Goal: Task Accomplishment & Management: Complete application form

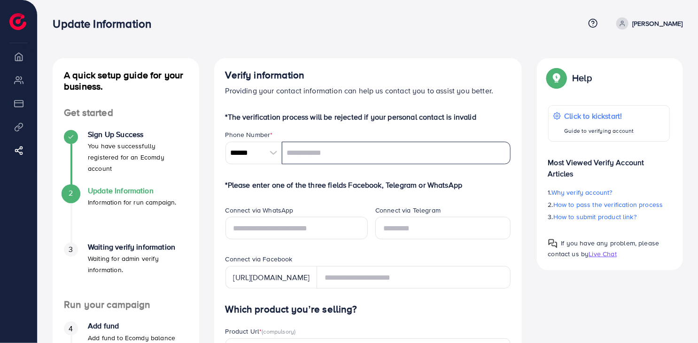
click at [350, 156] on input "tel" at bounding box center [396, 153] width 229 height 23
type input "**********"
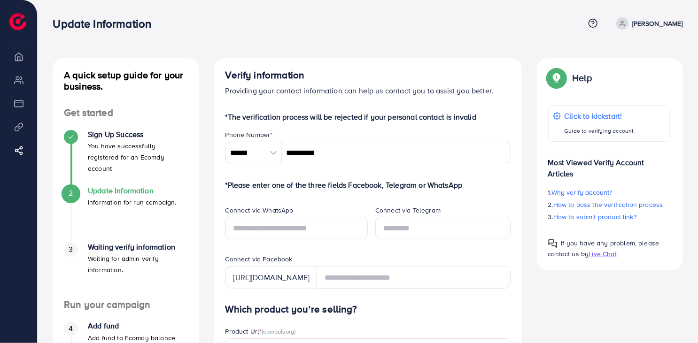
drag, startPoint x: 421, startPoint y: 25, endPoint x: 406, endPoint y: 80, distance: 56.8
click at [421, 25] on div "Update Information" at bounding box center [318, 24] width 531 height 14
click at [312, 229] on input "text" at bounding box center [296, 228] width 143 height 23
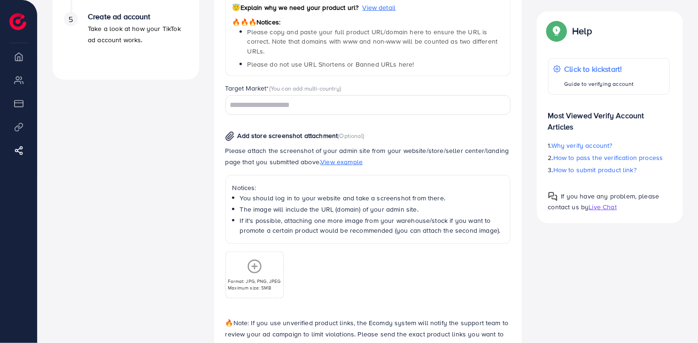
scroll to position [423, 0]
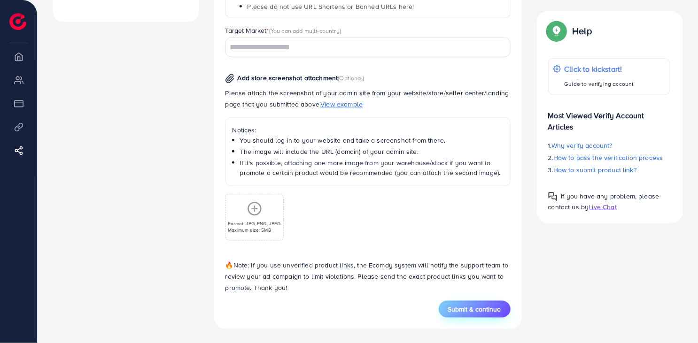
click at [462, 309] on span "Submit & continue" at bounding box center [474, 309] width 53 height 9
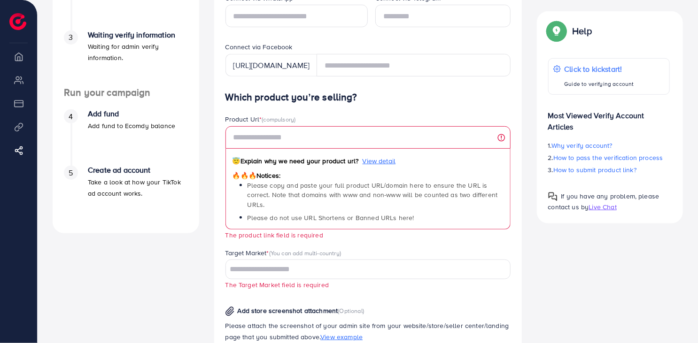
scroll to position [179, 0]
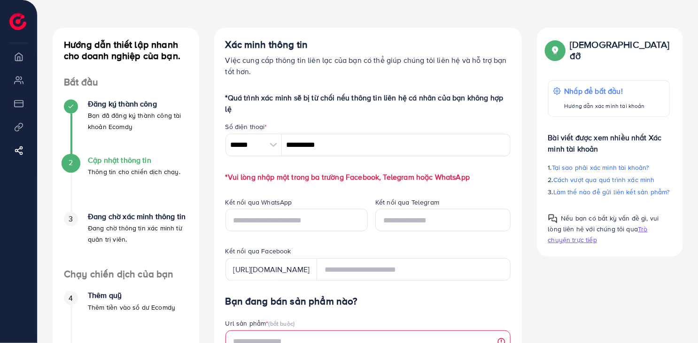
scroll to position [0, 0]
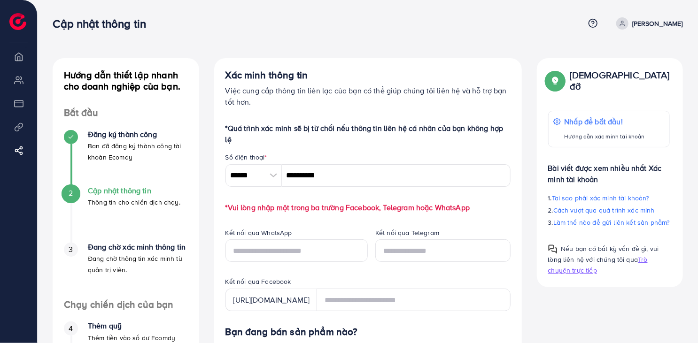
click at [642, 26] on font "[PERSON_NAME]" at bounding box center [657, 23] width 51 height 9
click at [369, 160] on div "Số điện thoại *" at bounding box center [367, 159] width 285 height 12
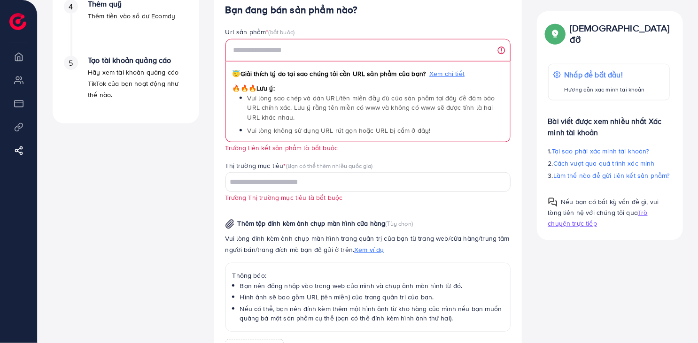
scroll to position [280, 0]
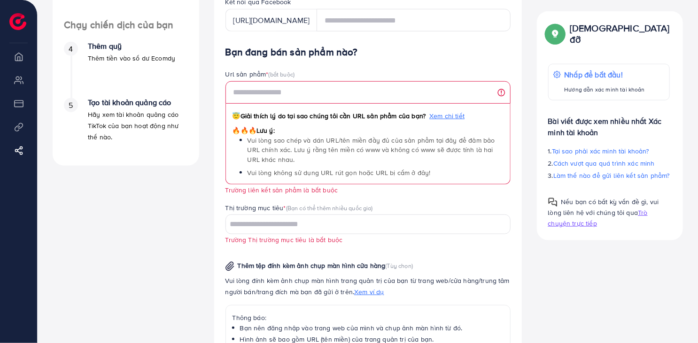
click at [19, 61] on li "Tổng quan" at bounding box center [18, 56] width 37 height 19
click at [85, 46] on div "4 Thêm quỹ Thêm tiền vào số dư Ecomdy" at bounding box center [126, 53] width 124 height 22
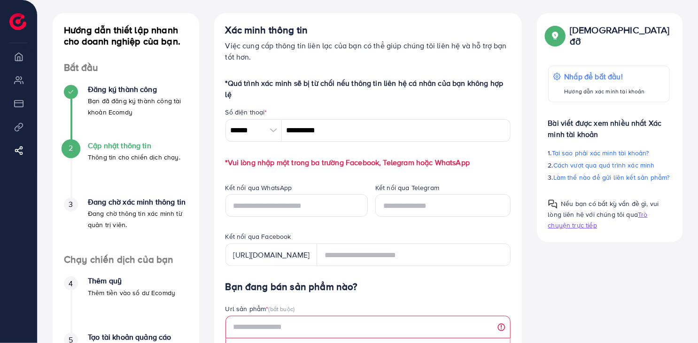
scroll to position [0, 0]
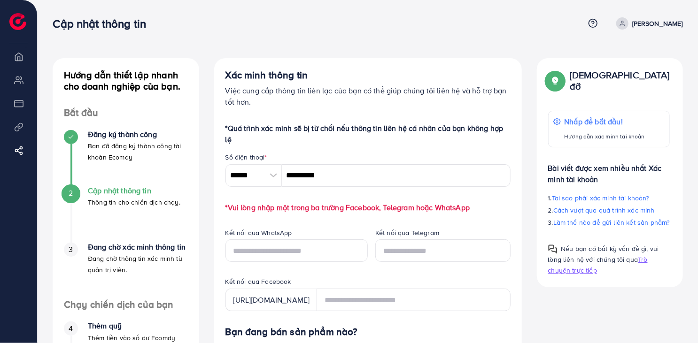
click at [360, 136] on p "*Quá trình xác minh sẽ bị từ chối nếu thông tin liên hệ cá nhân của bạn không h…" at bounding box center [367, 134] width 285 height 23
drag, startPoint x: 338, startPoint y: 175, endPoint x: 282, endPoint y: 179, distance: 57.0
click at [282, 179] on input "**********" at bounding box center [396, 175] width 229 height 23
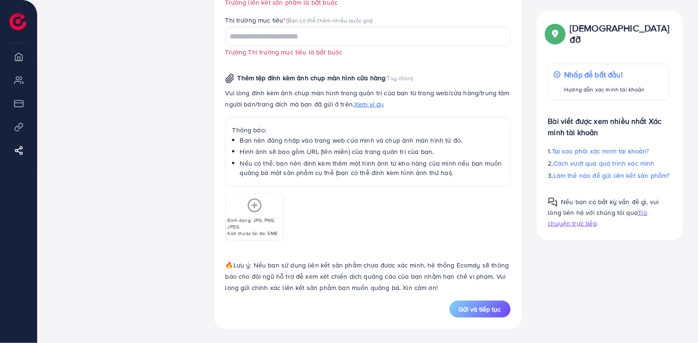
scroll to position [4, 0]
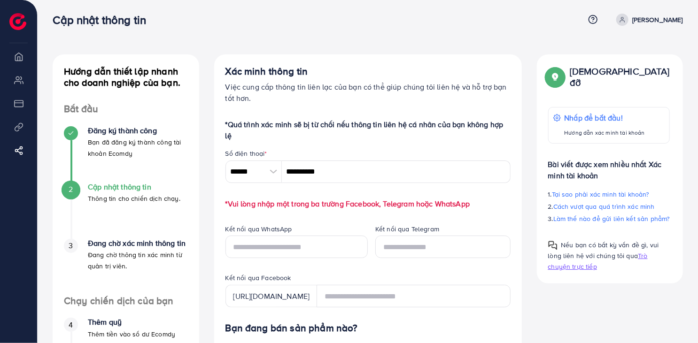
click at [427, 92] on p "Việc cung cấp thông tin liên lạc của bạn có thể giúp chúng tôi liên hệ và hỗ tr…" at bounding box center [367, 92] width 285 height 23
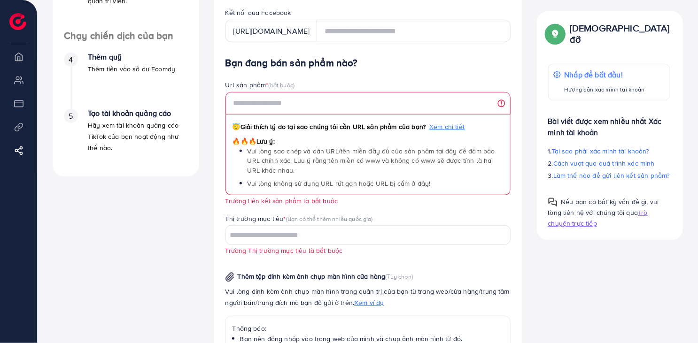
scroll to position [285, 0]
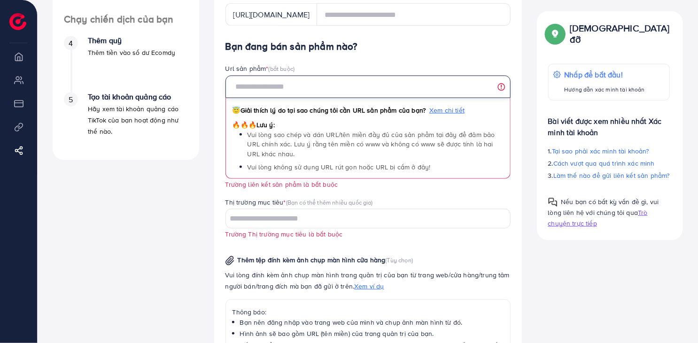
click at [427, 92] on input "text" at bounding box center [367, 87] width 285 height 23
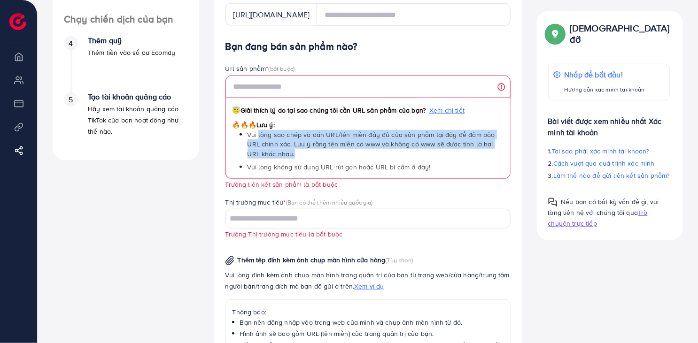
drag, startPoint x: 258, startPoint y: 138, endPoint x: 433, endPoint y: 151, distance: 176.0
click at [433, 151] on li "Vui lòng sao chép và dán URL/tên miền đầy đủ của sản phẩm tại đây để đảm bảo UR…" at bounding box center [375, 144] width 256 height 29
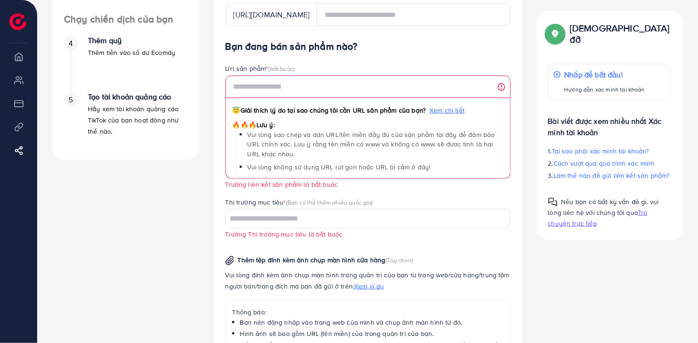
click at [418, 142] on font "Vui lòng sao chép và dán URL/tên miền đầy đủ của sản phẩm tại đây để đảm bảo UR…" at bounding box center [370, 144] width 247 height 29
click at [283, 222] on input "Tìm kiếm tùy chọn" at bounding box center [362, 219] width 271 height 15
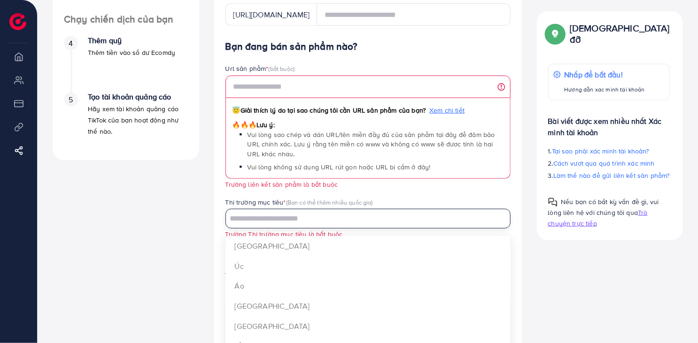
click at [295, 198] on label "Thị trường mục tiêu * (Bạn có thể thêm nhiều quốc gia)" at bounding box center [298, 202] width 147 height 9
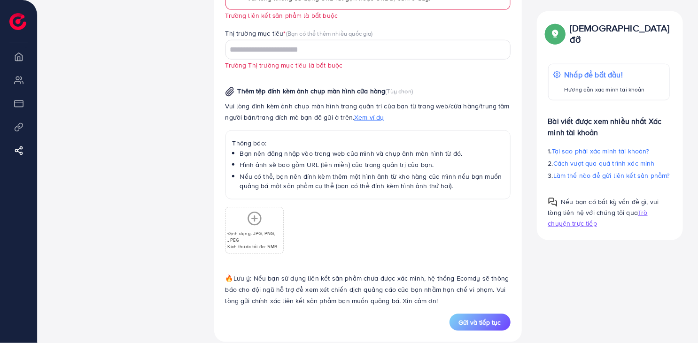
scroll to position [468, 0]
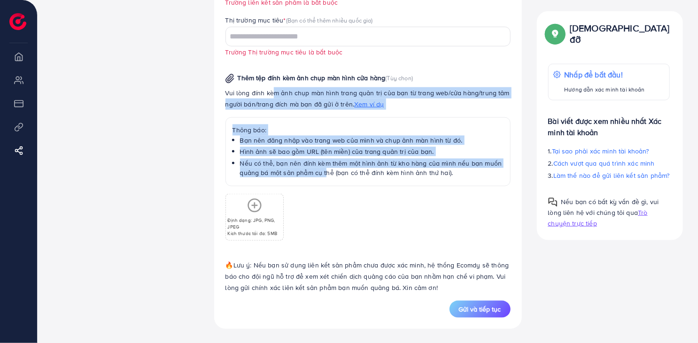
drag, startPoint x: 274, startPoint y: 86, endPoint x: 324, endPoint y: 180, distance: 105.9
click at [324, 180] on div "Vui lòng đính kèm ảnh chụp màn hình trang quản trị của bạn từ trang web/cửa hàn…" at bounding box center [367, 136] width 285 height 99
click at [324, 180] on div "Thông báo: Bạn nên đăng nhập vào trang web của mình và chụp ảnh màn hình từ đó.…" at bounding box center [367, 151] width 285 height 69
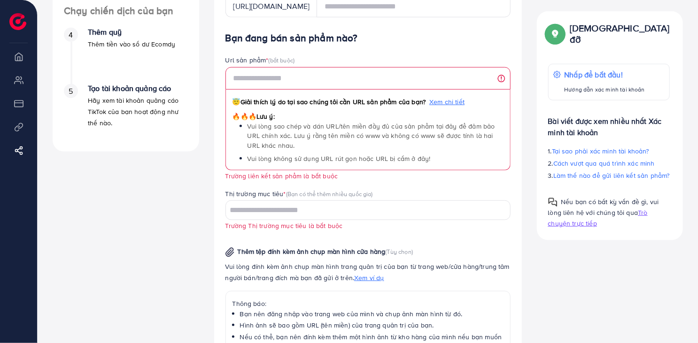
scroll to position [280, 0]
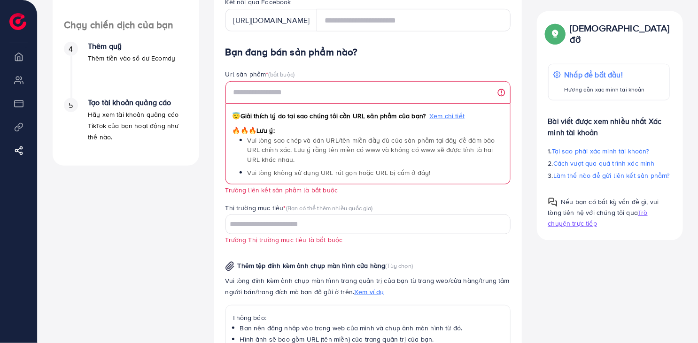
click at [331, 226] on input "Tìm kiếm tùy chọn" at bounding box center [362, 224] width 271 height 15
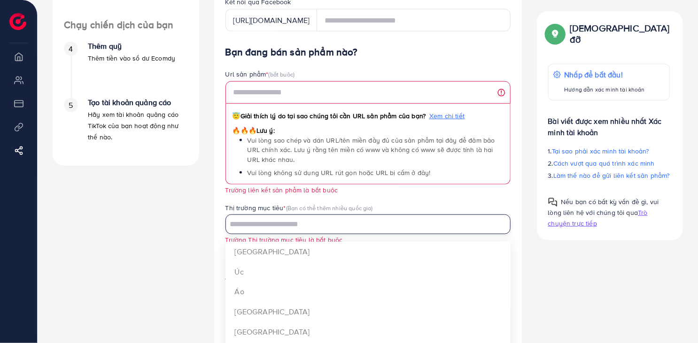
click at [361, 204] on font "(Bạn có thể thêm nhiều quốc gia)" at bounding box center [329, 208] width 87 height 8
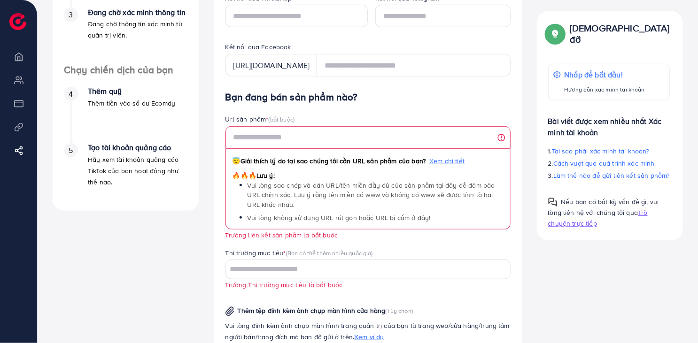
scroll to position [188, 0]
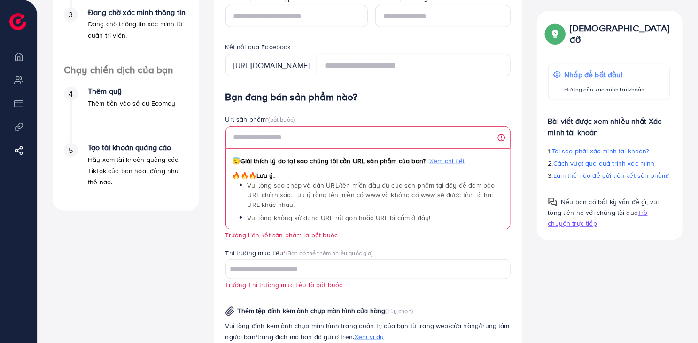
scroll to position [282, 0]
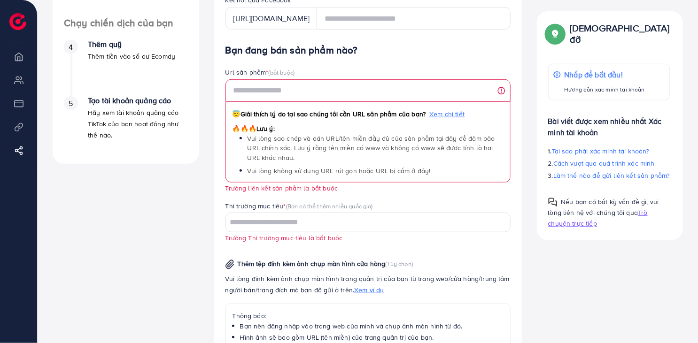
click at [298, 183] on span "😇 Giải thích lý do tại sao chúng tôi cần URL sản phẩm của bạn? Xem chi tiết 🔥🔥🔥…" at bounding box center [367, 136] width 285 height 114
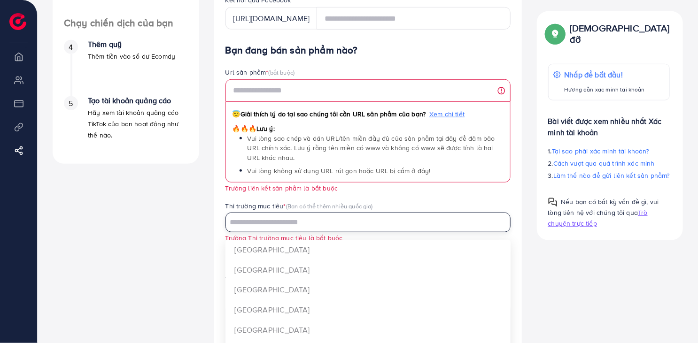
click at [324, 215] on input "Tìm kiếm tùy chọn" at bounding box center [362, 222] width 271 height 15
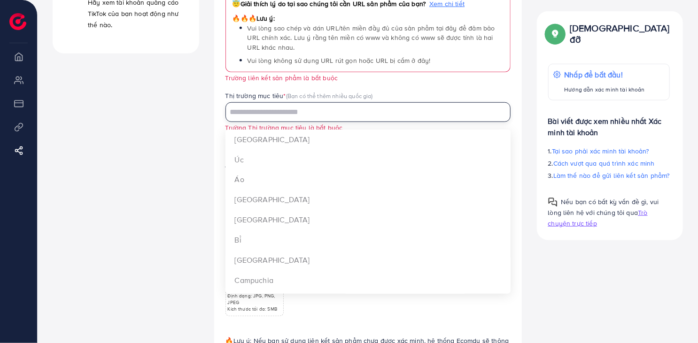
scroll to position [468, 0]
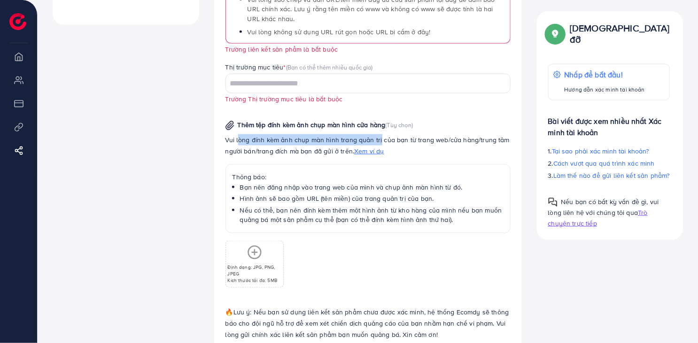
drag, startPoint x: 238, startPoint y: 140, endPoint x: 378, endPoint y: 138, distance: 139.9
click at [378, 138] on font "Vui lòng đính kèm ảnh chụp màn hình trang quản trị của bạn từ trang web/cửa hàn…" at bounding box center [367, 145] width 284 height 21
drag, startPoint x: 250, startPoint y: 152, endPoint x: 328, endPoint y: 150, distance: 77.5
click at [328, 150] on font "Vui lòng đính kèm ảnh chụp màn hình trang quản trị của bạn từ trang web/cửa hàn…" at bounding box center [367, 145] width 284 height 21
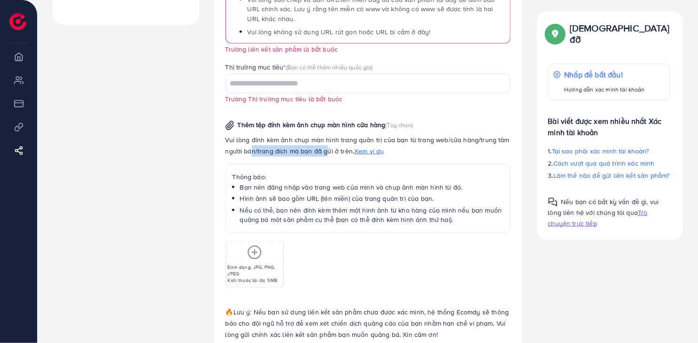
click at [328, 150] on font "Vui lòng đính kèm ảnh chụp màn hình trang quản trị của bạn từ trang web/cửa hàn…" at bounding box center [367, 145] width 284 height 21
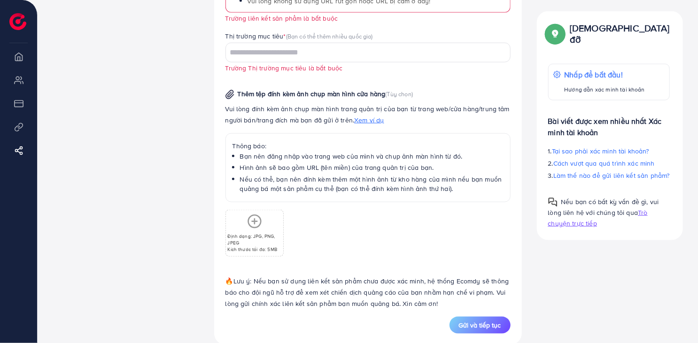
scroll to position [468, 0]
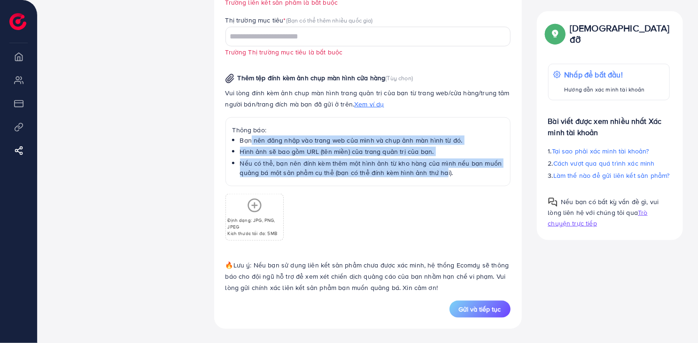
drag, startPoint x: 250, startPoint y: 138, endPoint x: 444, endPoint y: 170, distance: 197.0
click at [444, 170] on ul "Bạn nên đăng nhập vào trang web của mình và chụp ảnh màn hình từ đó. Hình ảnh s…" at bounding box center [367, 157] width 271 height 42
click at [354, 183] on div "Thông báo: Bạn nên đăng nhập vào trang web của mình và chụp ảnh màn hình từ đó.…" at bounding box center [367, 151] width 285 height 69
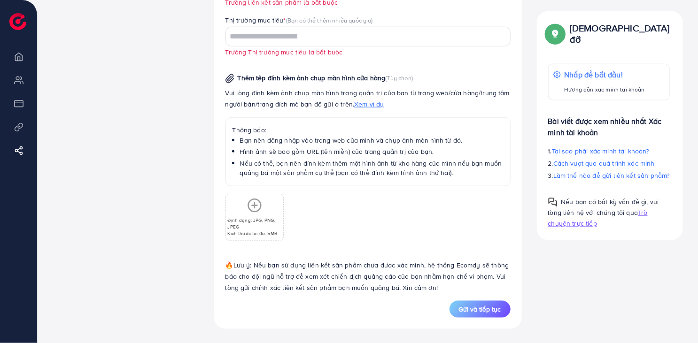
scroll to position [233, 0]
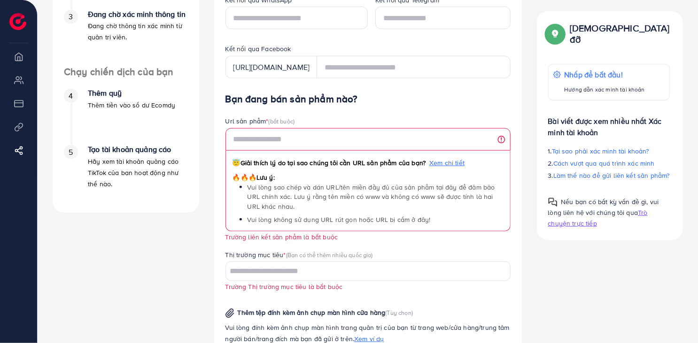
click at [419, 119] on div "Url sản phẩm * (bắt buộc)" at bounding box center [367, 122] width 285 height 12
click at [202, 233] on div "Hướng dẫn thiết lập nhanh cho doanh nghiệp của bạn. Bắt đầu Đăng ký thành công …" at bounding box center [126, 194] width 162 height 739
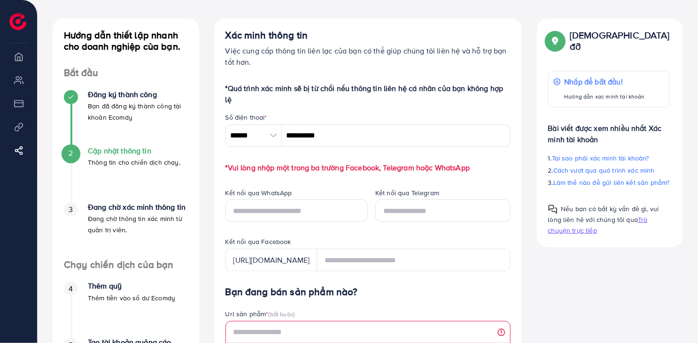
scroll to position [0, 0]
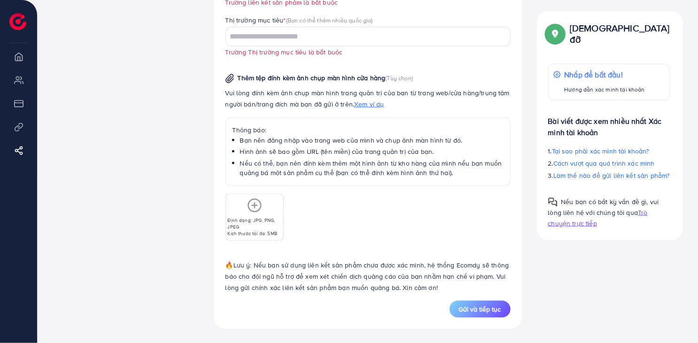
scroll to position [4, 0]
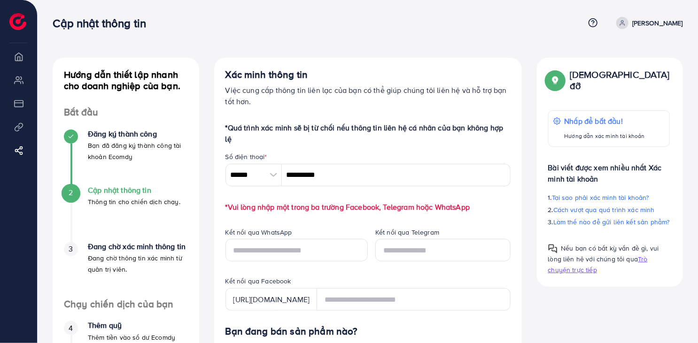
scroll to position [0, 0]
click at [372, 134] on p "*Quá trình xác minh sẽ bị từ chối nếu thông tin liên hệ cá nhân của bạn không h…" at bounding box center [367, 134] width 285 height 23
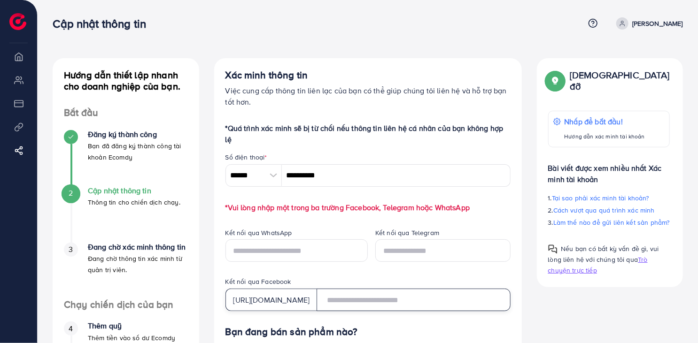
click at [385, 294] on input "text" at bounding box center [412, 300] width 193 height 23
paste input "**********"
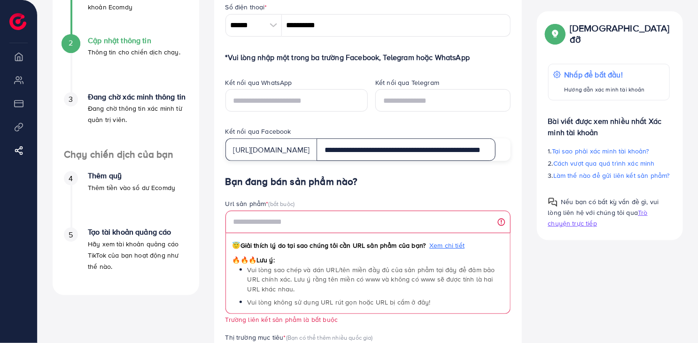
scroll to position [188, 0]
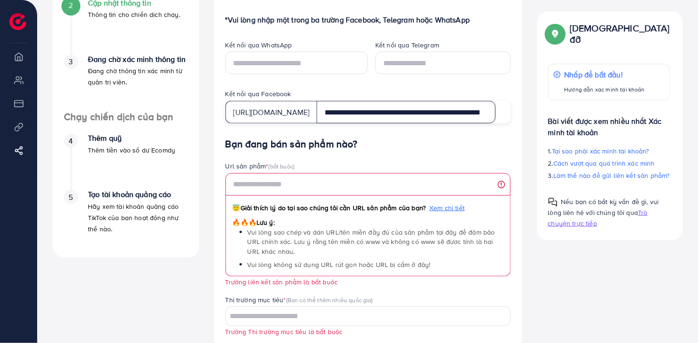
type input "**********"
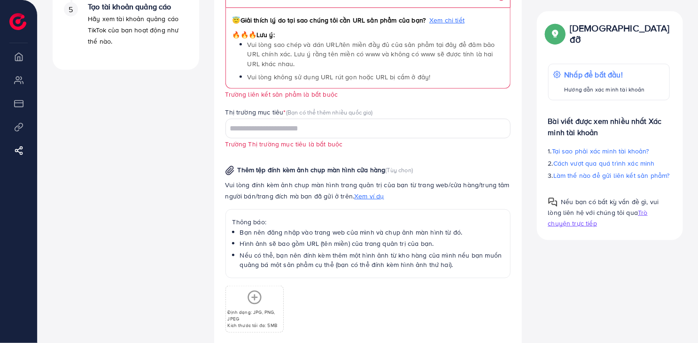
click at [326, 127] on input "Tìm kiếm tùy chọn" at bounding box center [362, 129] width 271 height 15
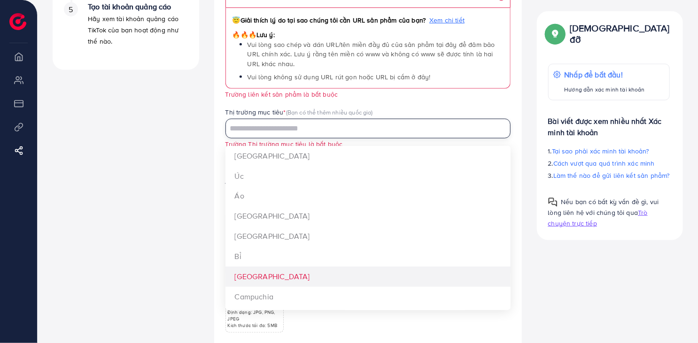
type input "*"
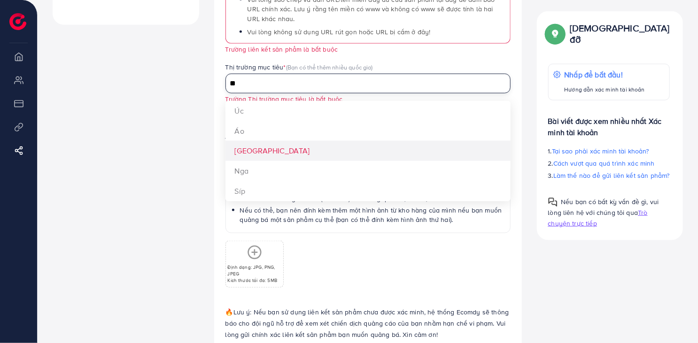
scroll to position [374, 0]
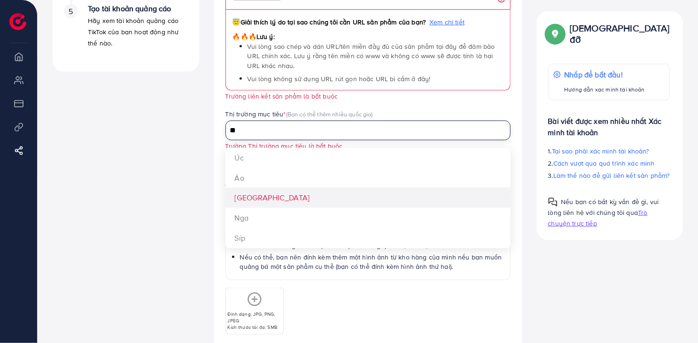
type input "*"
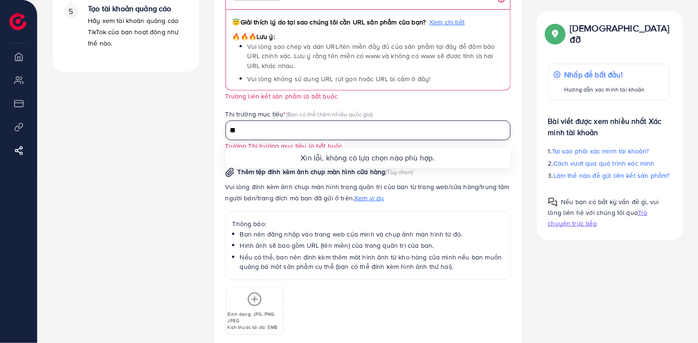
type input "*"
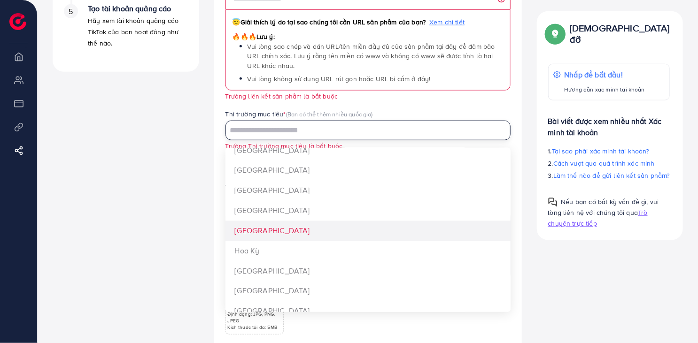
scroll to position [1120, 0]
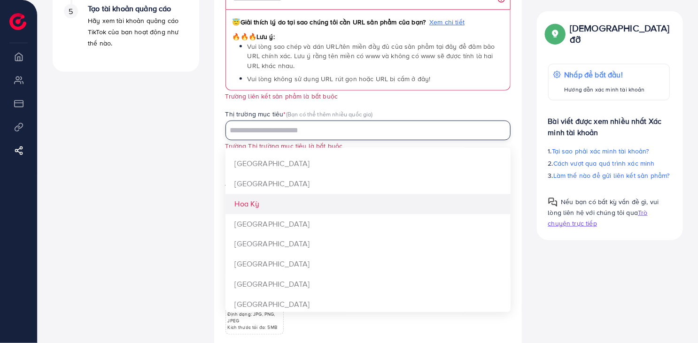
click at [307, 206] on div "Bạn đang bán sản phẩm nào? Url sản phẩm * (bắt buộc) 😇 Giải thích lý do tại sao…" at bounding box center [367, 174] width 285 height 442
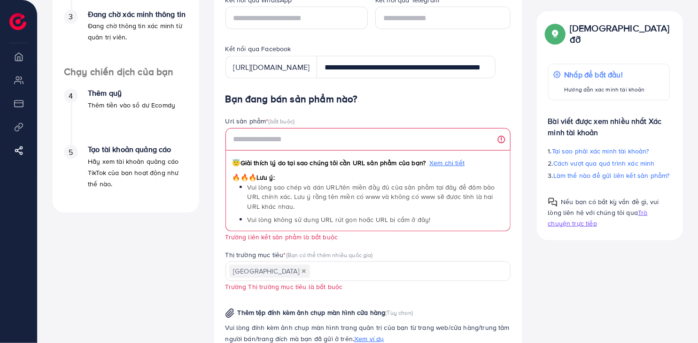
scroll to position [186, 0]
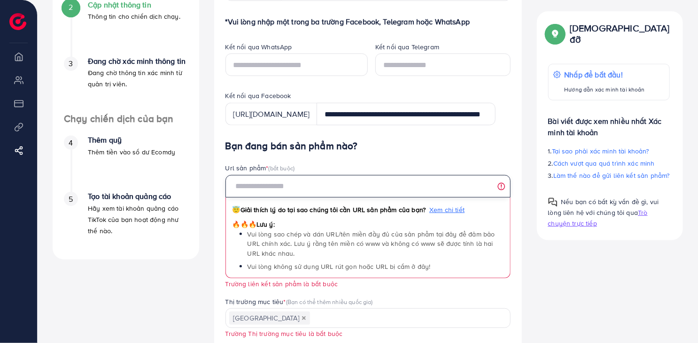
click at [331, 185] on input "text" at bounding box center [367, 186] width 285 height 23
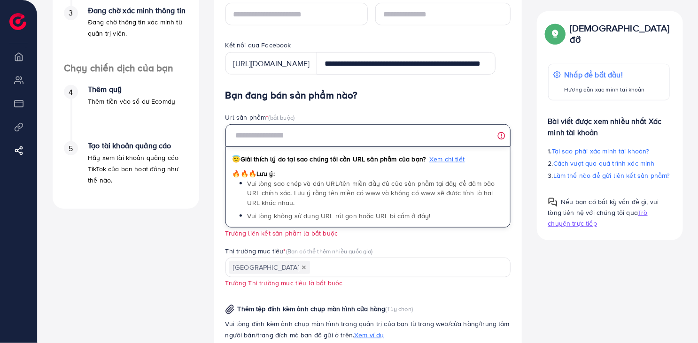
scroll to position [374, 0]
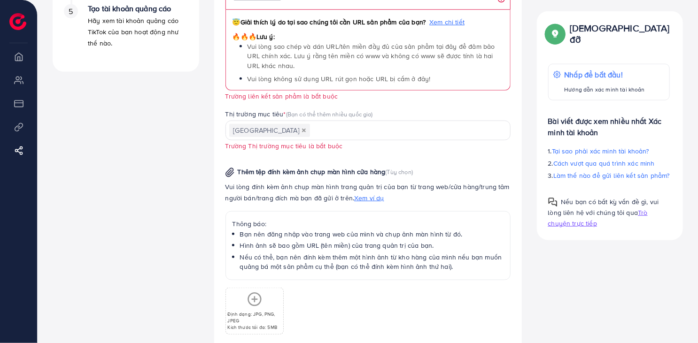
click at [321, 221] on p "Thông báo:" at bounding box center [367, 223] width 271 height 11
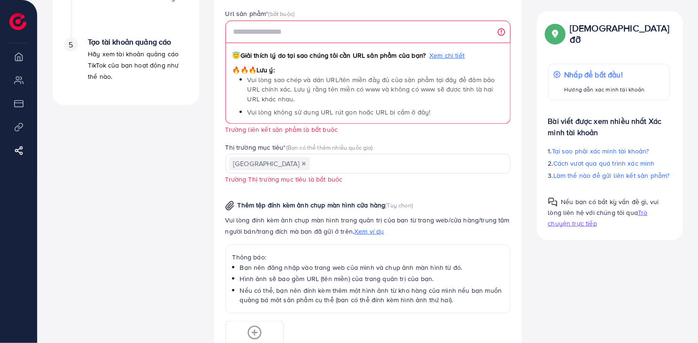
scroll to position [468, 0]
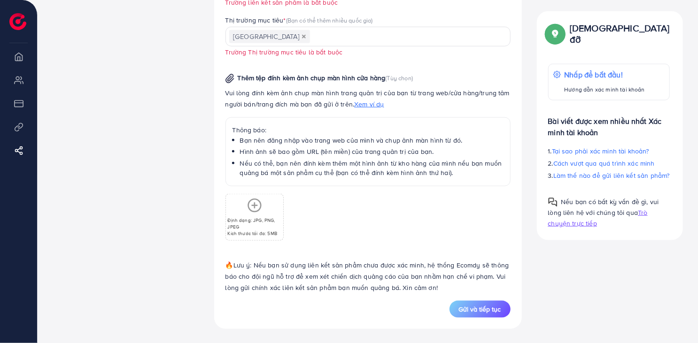
click at [326, 229] on div "Định dạng: JPG, PNG, JPEG Kích thước tối đa: 5MB" at bounding box center [367, 213] width 285 height 54
click at [250, 228] on p "Định dạng: JPG, PNG, JPEG" at bounding box center [255, 223] width 54 height 13
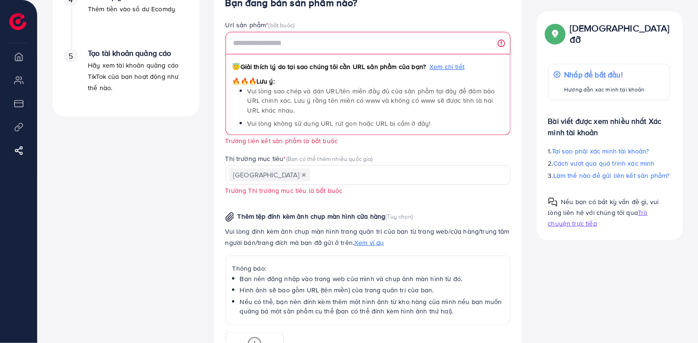
scroll to position [327, 0]
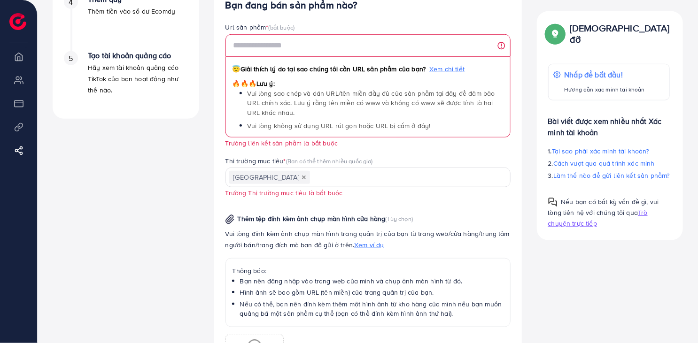
click at [383, 138] on div "Url sản phẩm * (bắt buộc) 😇 Giải thích lý do tại sao chúng tôi cần URL sản phẩm…" at bounding box center [367, 86] width 285 height 126
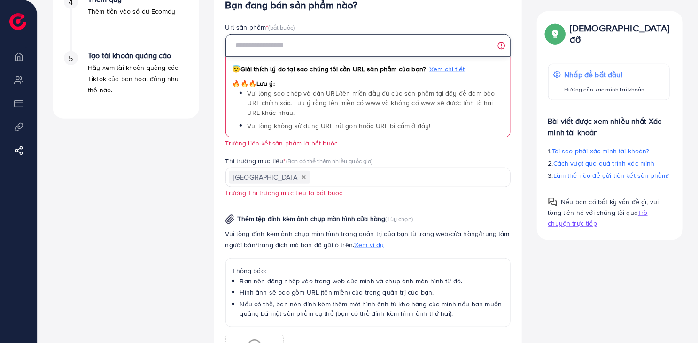
click at [314, 43] on input "text" at bounding box center [367, 45] width 285 height 23
paste input "**********"
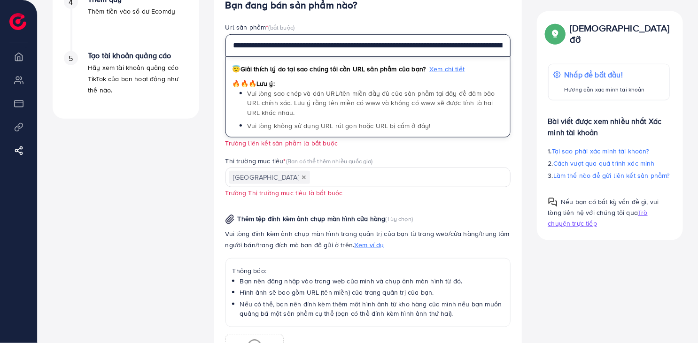
scroll to position [0, 312]
type input "**********"
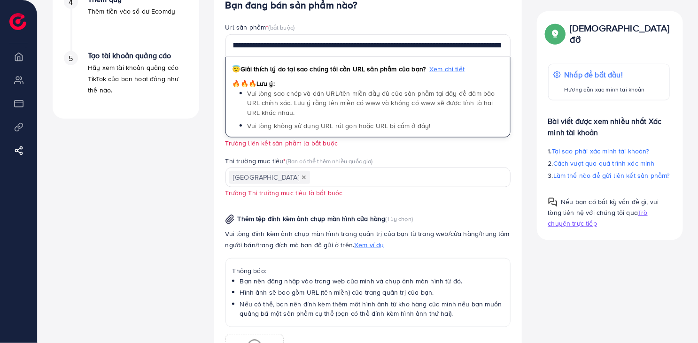
scroll to position [0, 0]
click at [415, 160] on div "Thị trường mục tiêu * (Bạn có thể thêm nhiều quốc gia)" at bounding box center [367, 162] width 285 height 12
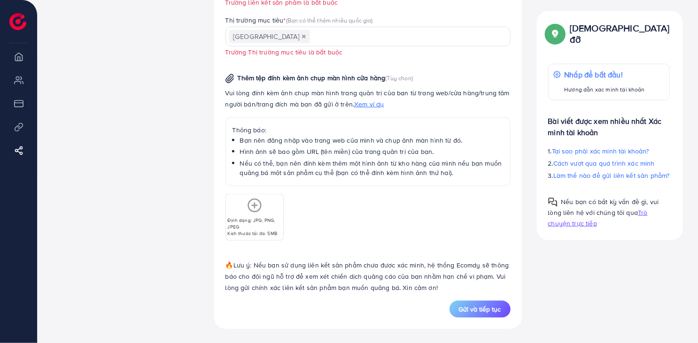
click at [318, 211] on div "Định dạng: JPG, PNG, JPEG Kích thước tối đa: 5MB" at bounding box center [367, 213] width 285 height 54
click at [321, 218] on div "Định dạng: JPG, PNG, JPEG Kích thước tối đa: 5MB" at bounding box center [367, 213] width 285 height 54
drag, startPoint x: 358, startPoint y: 139, endPoint x: 276, endPoint y: 147, distance: 82.5
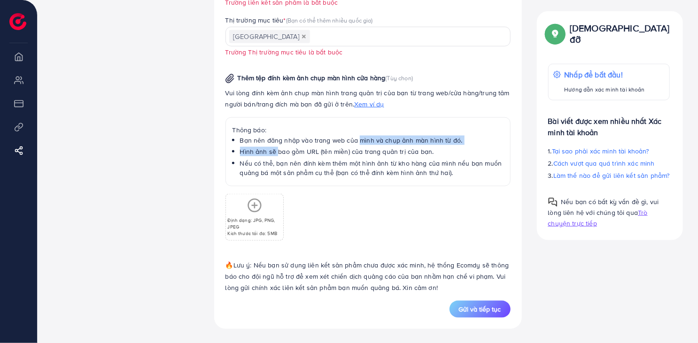
click at [276, 147] on ul "Bạn nên đăng nhập vào trang web của mình và chụp ảnh màn hình từ đó. Hình ảnh s…" at bounding box center [367, 157] width 271 height 42
click at [276, 147] on font "Hình ảnh sẽ bao gồm URL (tên miền) của trang quản trị của bạn." at bounding box center [337, 151] width 194 height 9
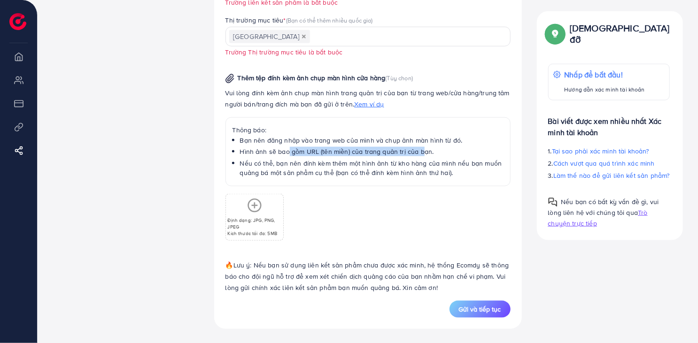
drag, startPoint x: 288, startPoint y: 148, endPoint x: 421, endPoint y: 152, distance: 132.9
click at [421, 152] on font "Hình ảnh sẽ bao gồm URL (tên miền) của trang quản trị của bạn." at bounding box center [337, 151] width 194 height 9
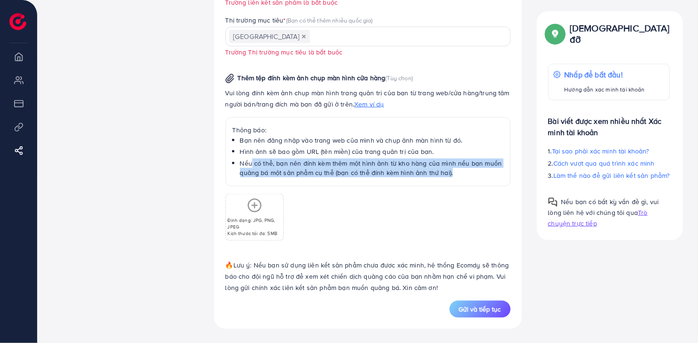
drag, startPoint x: 250, startPoint y: 162, endPoint x: 456, endPoint y: 173, distance: 205.9
click at [456, 173] on li "Nếu có thể, bạn nên đính kèm thêm một hình ảnh từ kho hàng của mình nếu bạn muố…" at bounding box center [371, 168] width 263 height 19
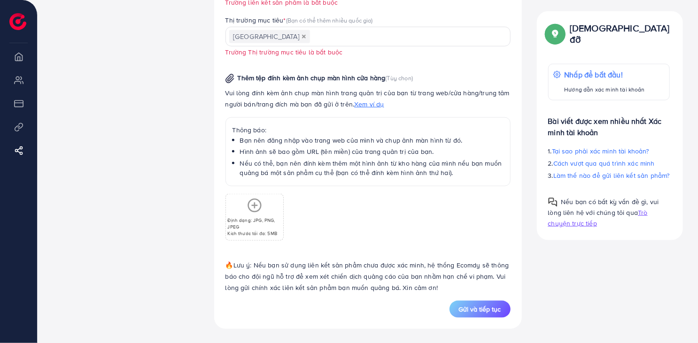
click at [238, 221] on font "Định dạng: JPG, PNG, JPEG" at bounding box center [251, 223] width 47 height 13
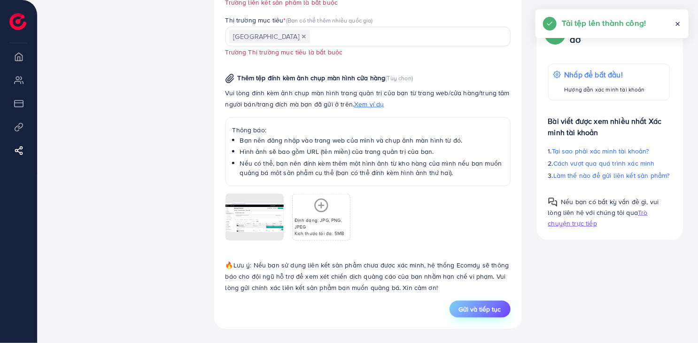
click at [486, 311] on font "Gửi và tiếp tục" at bounding box center [480, 309] width 42 height 9
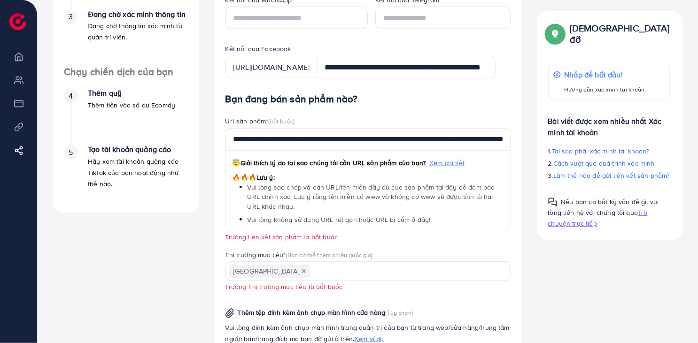
scroll to position [280, 0]
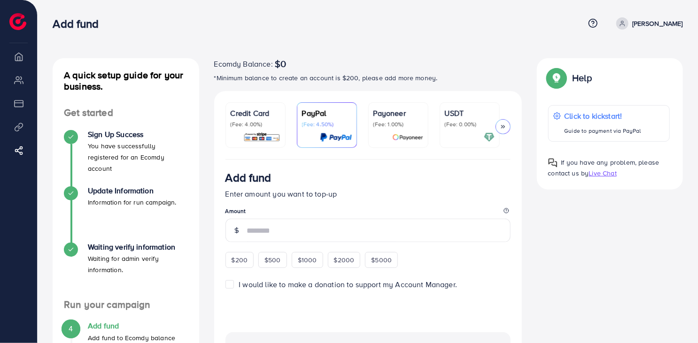
click at [513, 37] on nav "Add fund Help Center Contact Support Plans and Pricing Term and policy About Us…" at bounding box center [368, 23] width 630 height 33
click at [438, 212] on legend "Amount" at bounding box center [367, 213] width 285 height 12
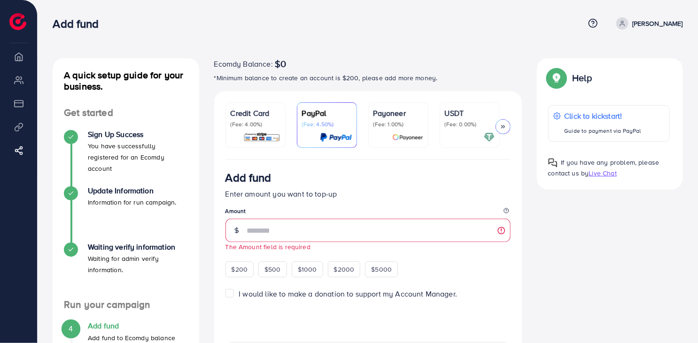
click at [529, 237] on div "A quick setup guide for your business. Get started Sign Up Success You have suc…" at bounding box center [367, 302] width 645 height 489
click at [377, 210] on legend "Amount" at bounding box center [367, 213] width 285 height 12
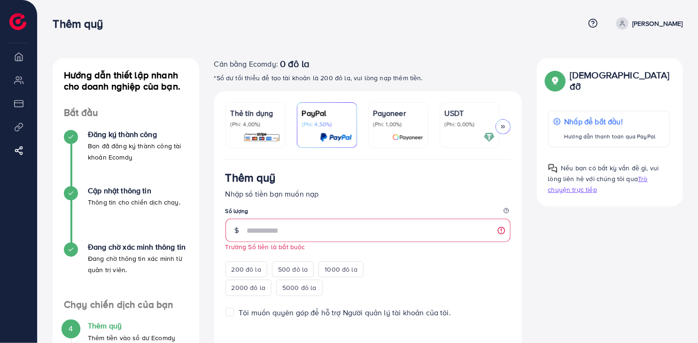
click at [390, 64] on div "Cân bằng Ecomdy: 0 đô la" at bounding box center [368, 63] width 308 height 11
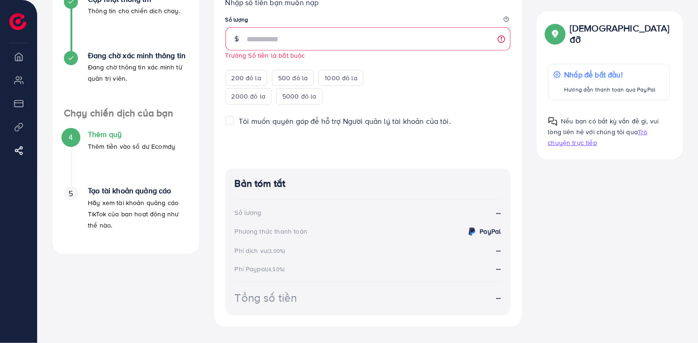
scroll to position [145, 0]
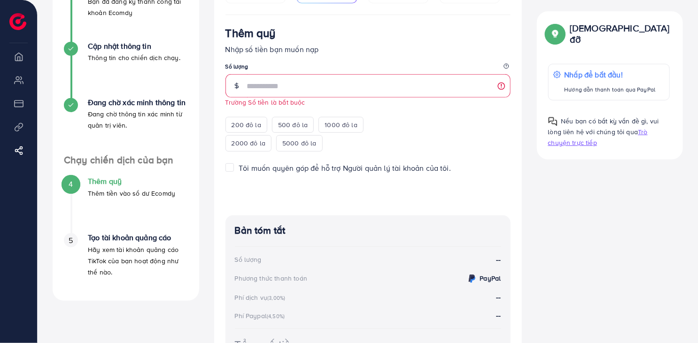
click at [369, 155] on form "Thêm quỹ Nhập số tiền bạn muốn nạp Số lượng Trường Số tiền là bắt buộc 200 đô l…" at bounding box center [367, 115] width 285 height 178
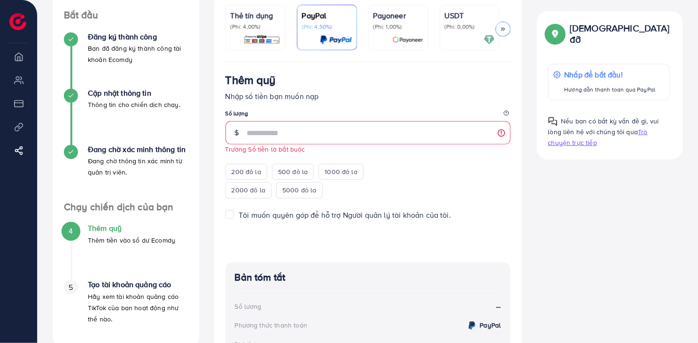
click at [369, 154] on div "Trường Số tiền là bắt buộc" at bounding box center [367, 137] width 285 height 33
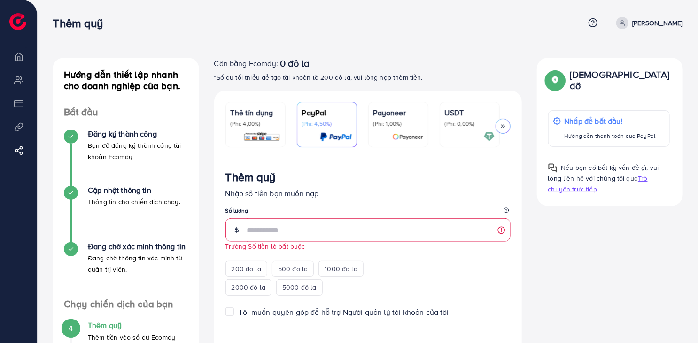
scroll to position [0, 0]
click at [357, 172] on div "Thêm quỹ Nhập số tiền bạn muốn nạp Số lượng Trường Số tiền là bắt buộc 200 đô l…" at bounding box center [368, 339] width 308 height 359
click at [21, 52] on li "Tổng quan" at bounding box center [18, 56] width 37 height 19
click at [20, 23] on img at bounding box center [17, 21] width 17 height 17
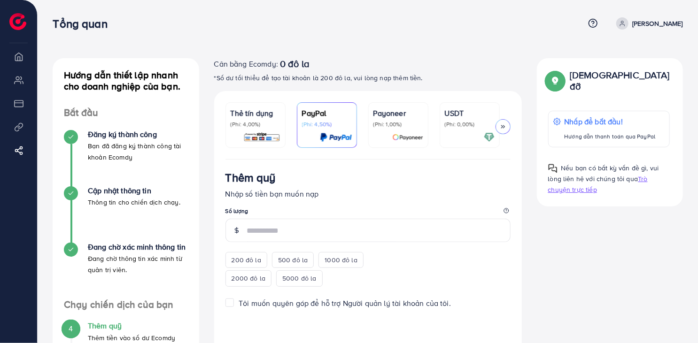
click at [456, 188] on div "Thêm quỹ" at bounding box center [367, 179] width 285 height 17
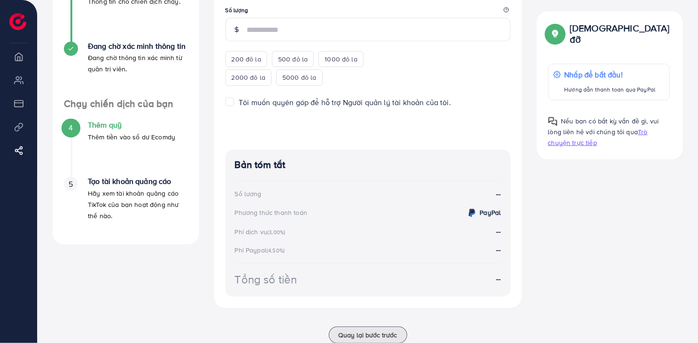
scroll to position [229, 0]
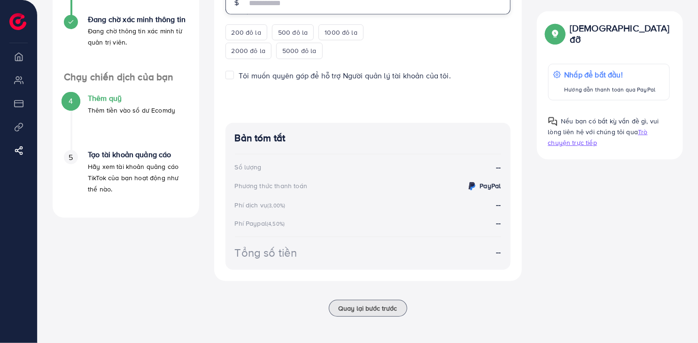
click at [488, 8] on input "number" at bounding box center [378, 2] width 263 height 23
click at [483, 39] on div "Thêm quỹ Nhập số tiền bạn muốn nạp Số lượng 200 đô la 500 đô la 1000 đô la 2000…" at bounding box center [367, 1] width 285 height 116
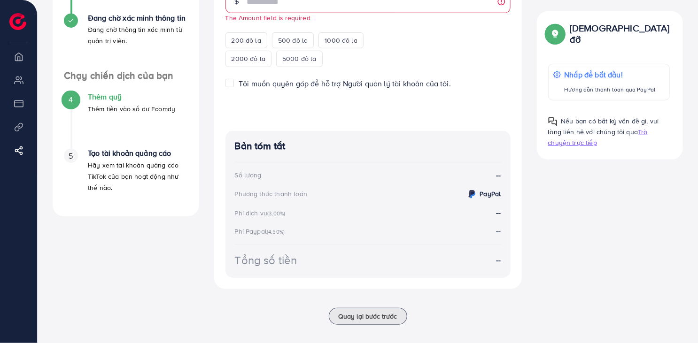
scroll to position [0, 0]
